Goal: Navigation & Orientation: Find specific page/section

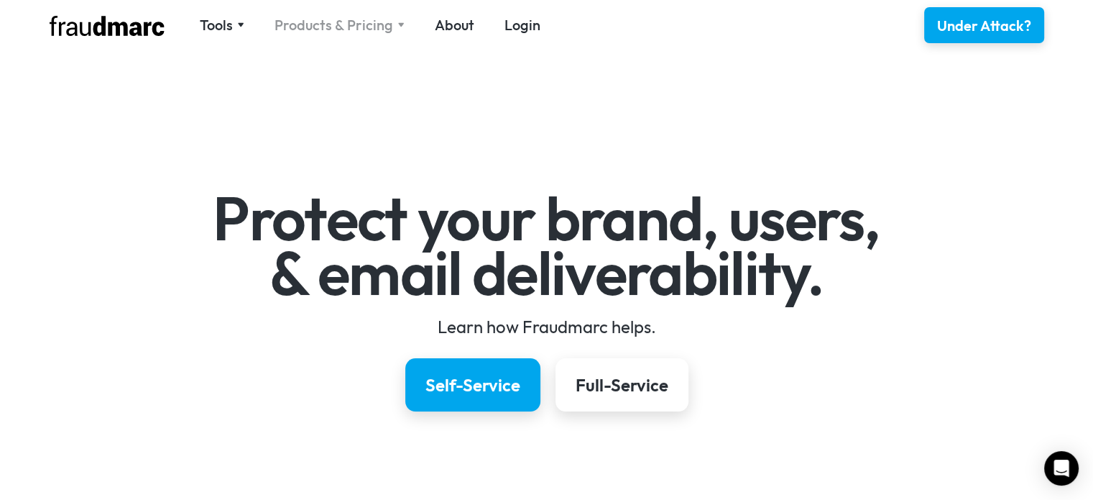
click at [345, 14] on div "Tools SPF Record Check Inspect any domain's SPF record and learn how to fix it …" at bounding box center [546, 25] width 1035 height 50
click at [345, 31] on div "Products & Pricing" at bounding box center [334, 25] width 119 height 20
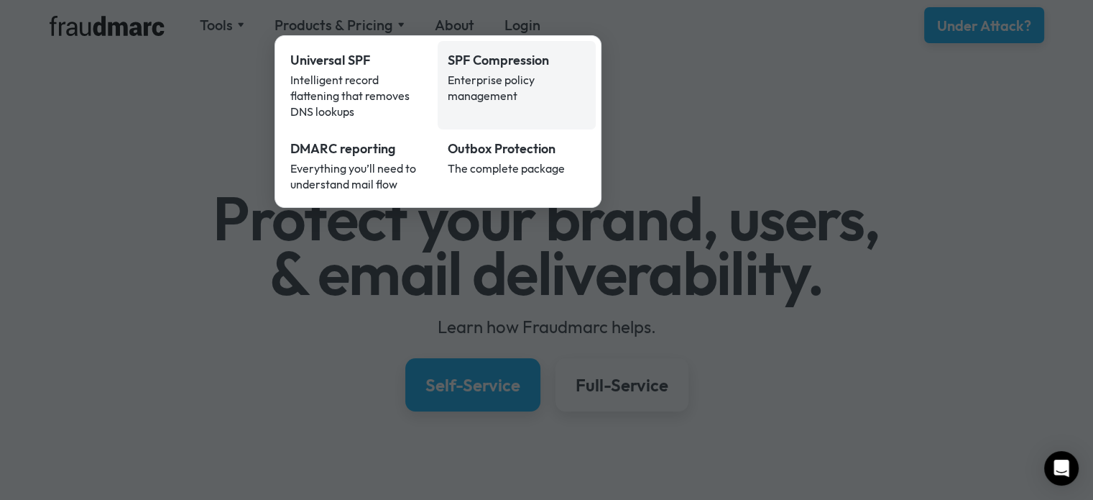
click at [537, 81] on div "Enterprise policy management" at bounding box center [517, 88] width 138 height 32
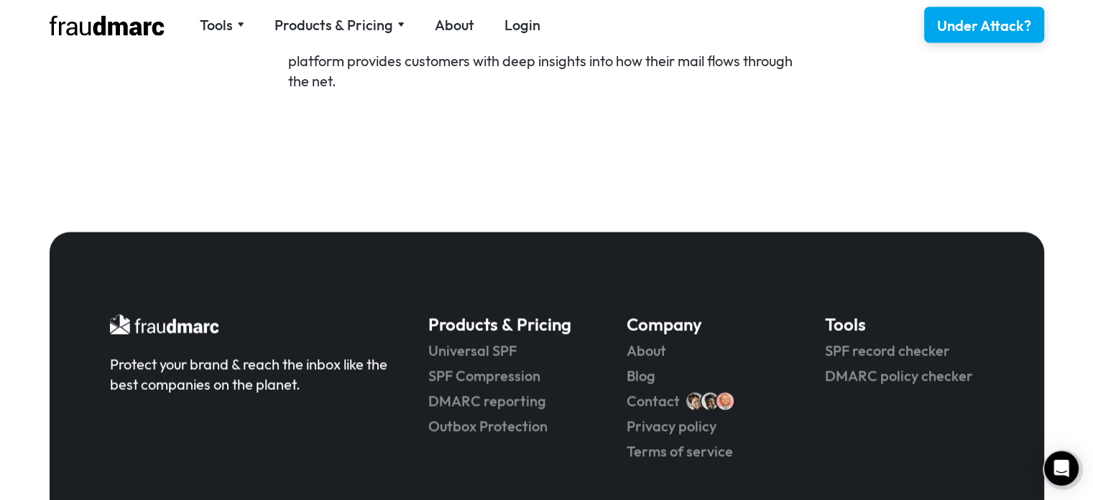
scroll to position [3183, 0]
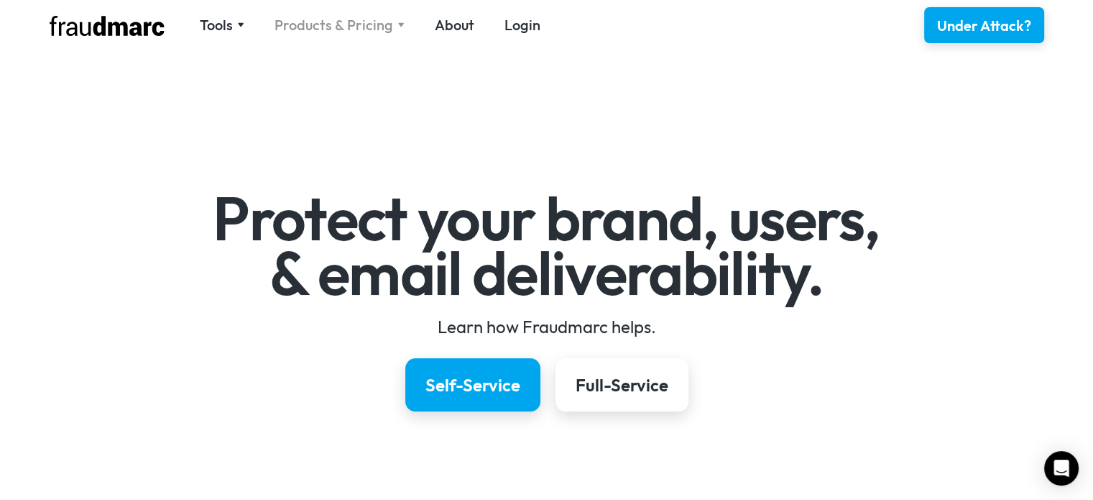
click at [352, 26] on div "Products & Pricing" at bounding box center [334, 25] width 119 height 20
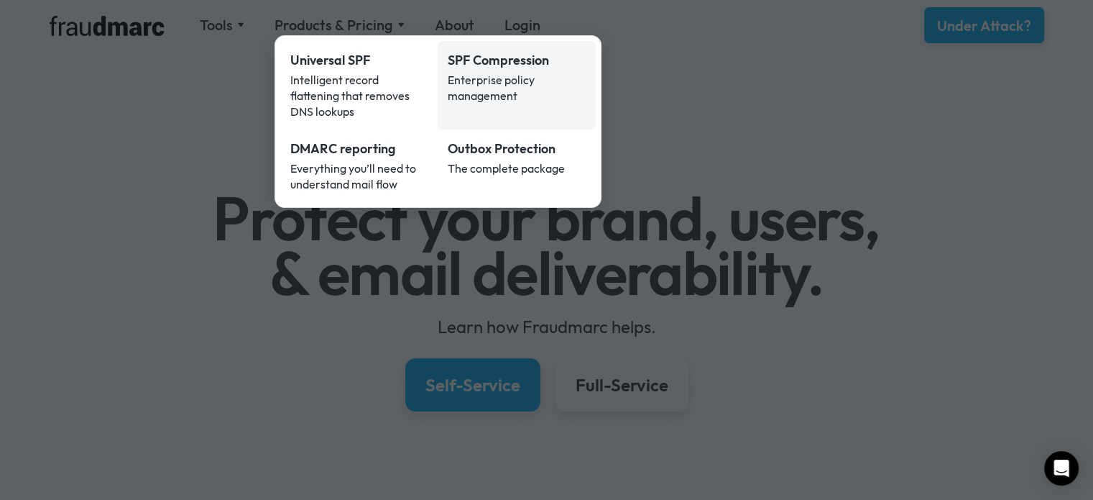
click at [495, 84] on div "Enterprise policy management" at bounding box center [517, 88] width 138 height 32
